Goal: Transaction & Acquisition: Download file/media

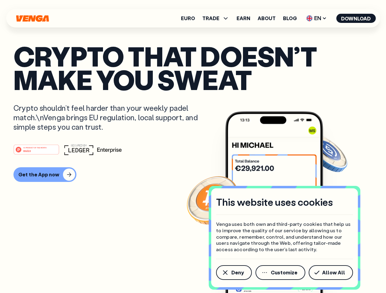
click at [193, 147] on div "#1 PRODUCT OF THE MONTH Web3" at bounding box center [192, 149] width 359 height 11
click at [233, 273] on span "Deny" at bounding box center [237, 272] width 13 height 5
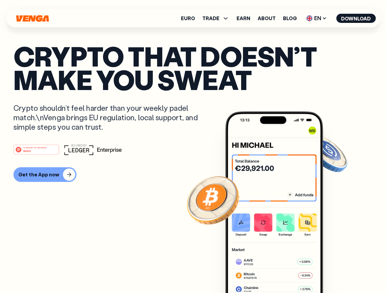
click at [281, 273] on img at bounding box center [274, 213] width 98 height 205
click at [332, 273] on article "Crypto that doesn’t make you sweat Crypto shouldn’t feel harder than your weekl…" at bounding box center [192, 158] width 359 height 229
click at [217, 18] on span "TRADE" at bounding box center [210, 18] width 17 height 5
click at [316, 18] on span "EN" at bounding box center [316, 18] width 25 height 10
click at [356, 18] on button "Download" at bounding box center [355, 18] width 39 height 9
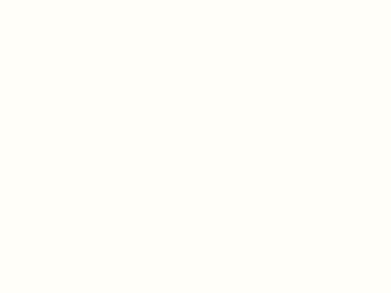
click at [44, 0] on html "This website uses cookies Venga uses both own and third-party cookies that help…" at bounding box center [195, 0] width 391 height 0
click at [37, 0] on html "This website uses cookies Venga uses both own and third-party cookies that help…" at bounding box center [195, 0] width 391 height 0
